Goal: Information Seeking & Learning: Learn about a topic

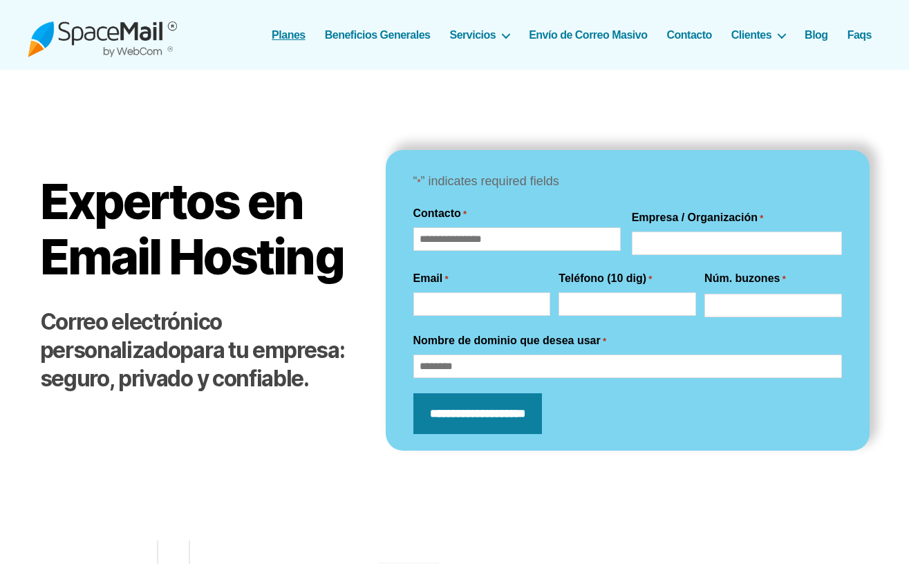
click at [284, 33] on link "Planes" at bounding box center [289, 34] width 34 height 13
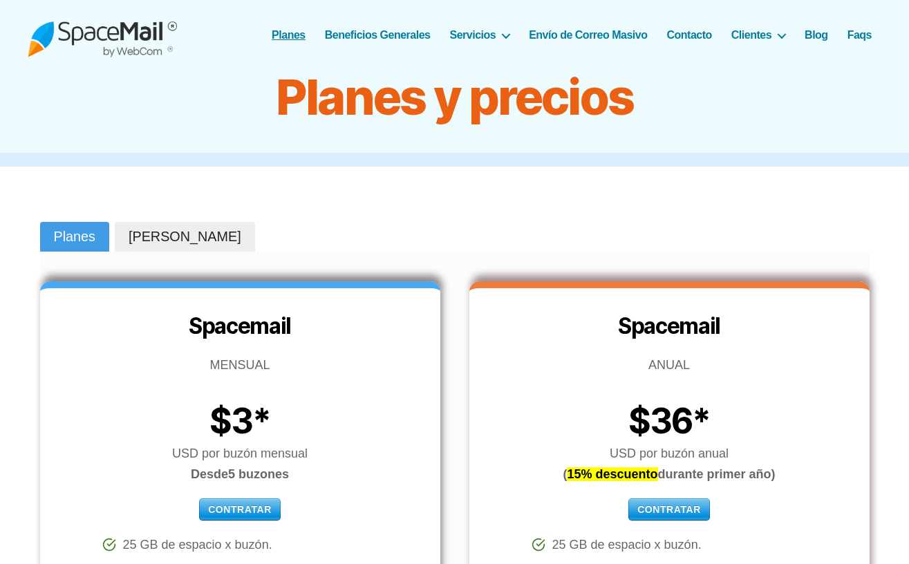
scroll to position [138, 0]
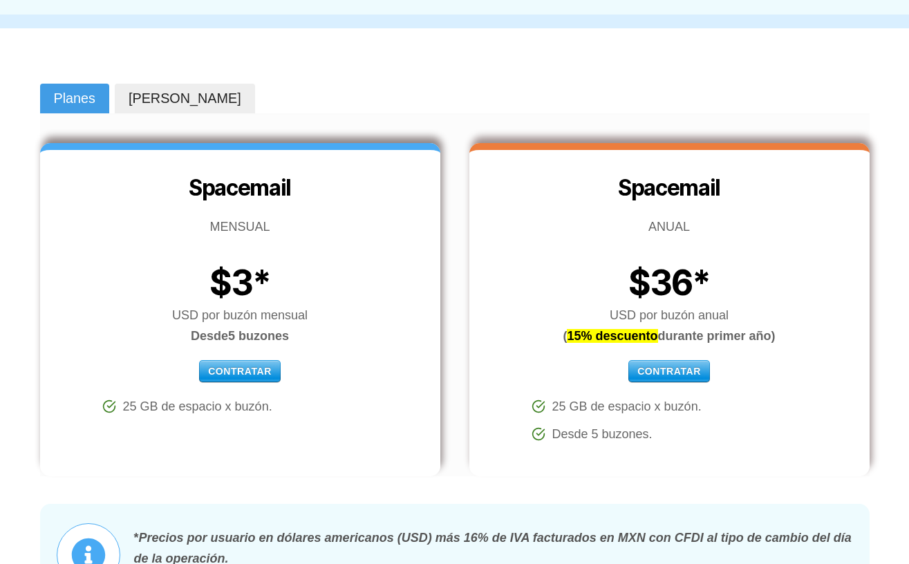
click at [73, 95] on span "Planes" at bounding box center [74, 98] width 41 height 19
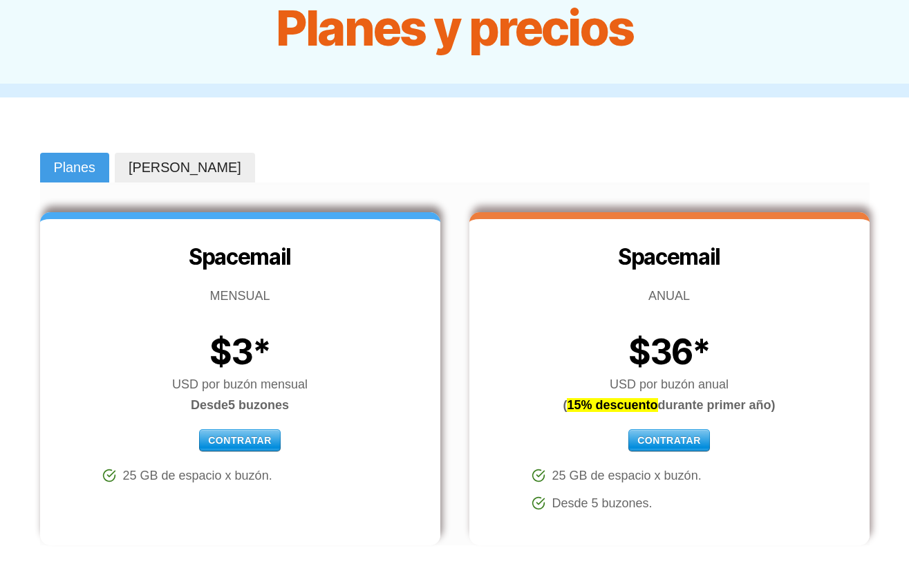
scroll to position [0, 0]
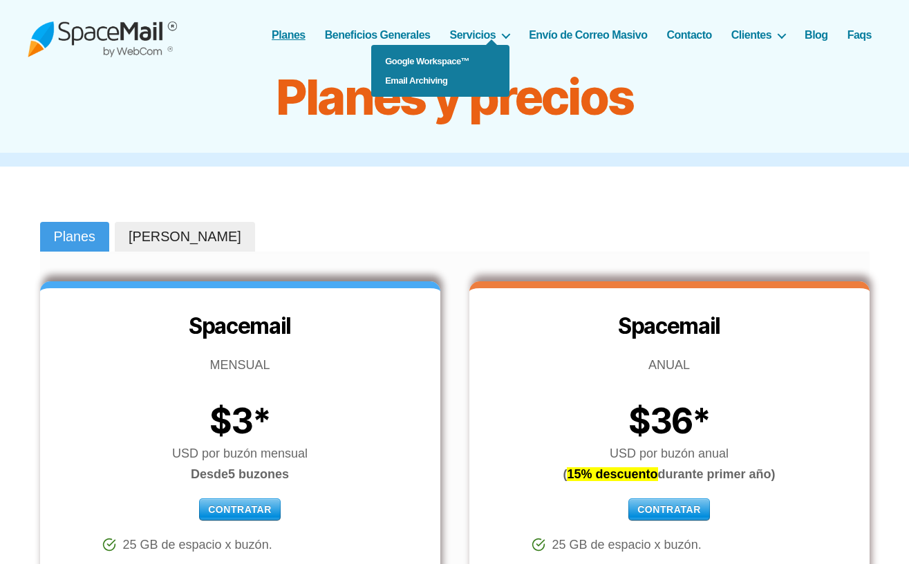
click at [491, 45] on ul "Google Workspace™ Email Archiving" at bounding box center [440, 71] width 138 height 52
click at [433, 59] on link "Google Workspace™" at bounding box center [440, 61] width 138 height 19
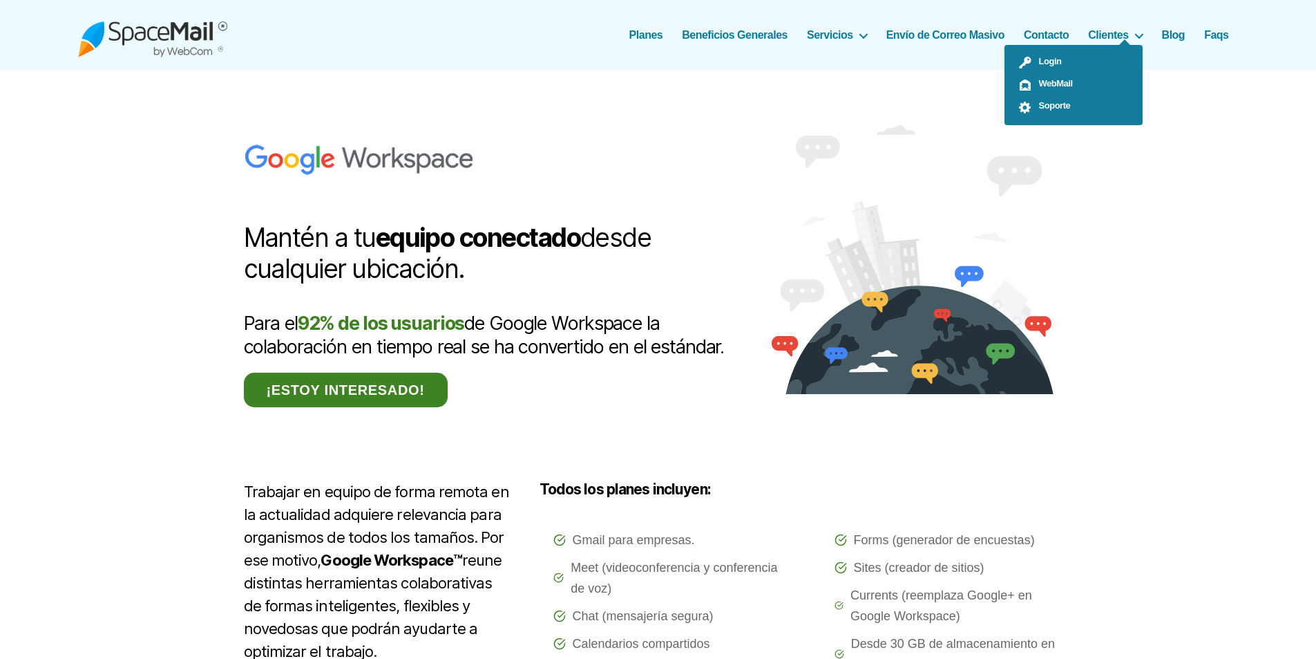
click at [908, 45] on ul "Login WebMail Soporte" at bounding box center [1074, 85] width 138 height 80
click at [908, 59] on span "Login" at bounding box center [1047, 61] width 30 height 10
